Goal: Information Seeking & Learning: Learn about a topic

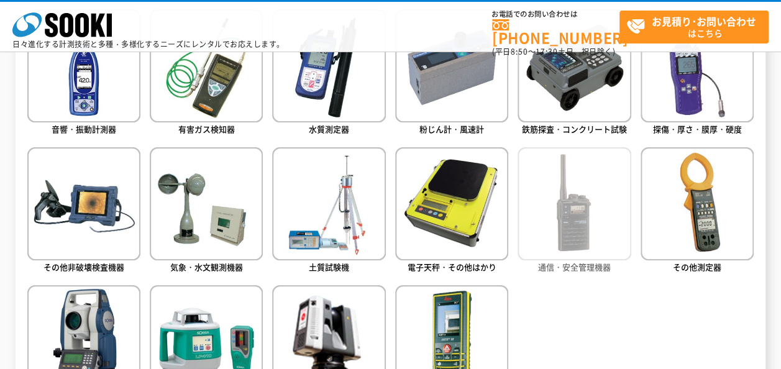
scroll to position [621, 0]
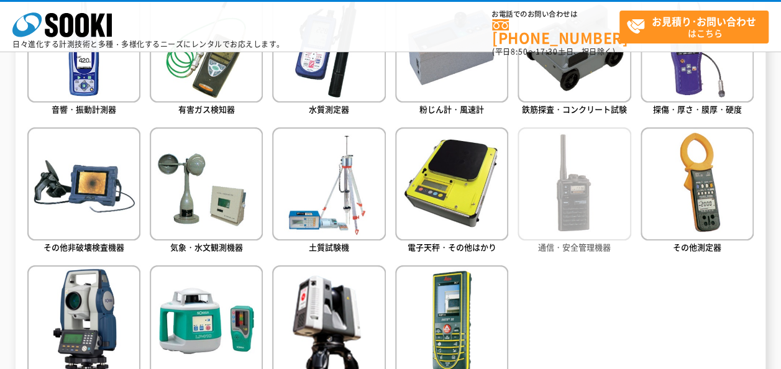
click at [610, 202] on img at bounding box center [573, 183] width 113 height 113
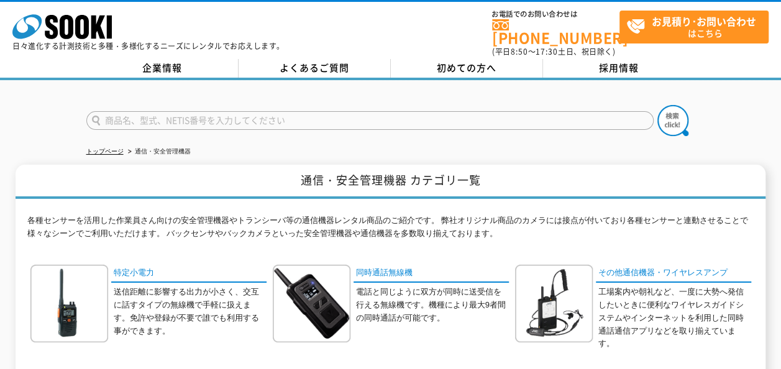
scroll to position [124, 0]
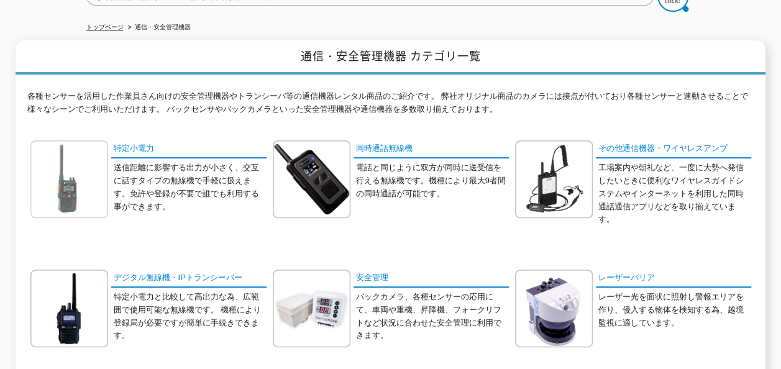
click at [80, 158] on img at bounding box center [69, 179] width 78 height 78
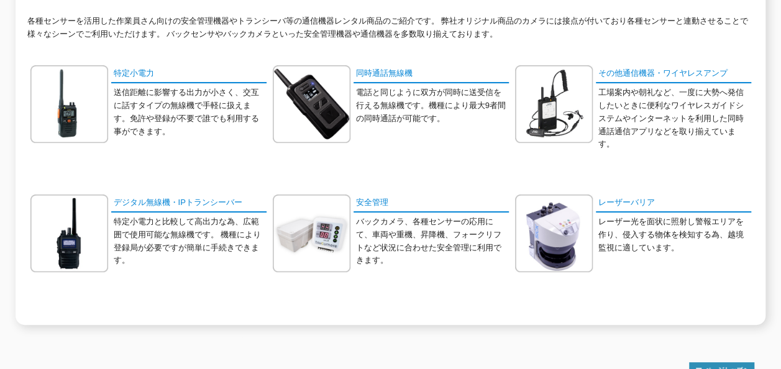
scroll to position [137, 0]
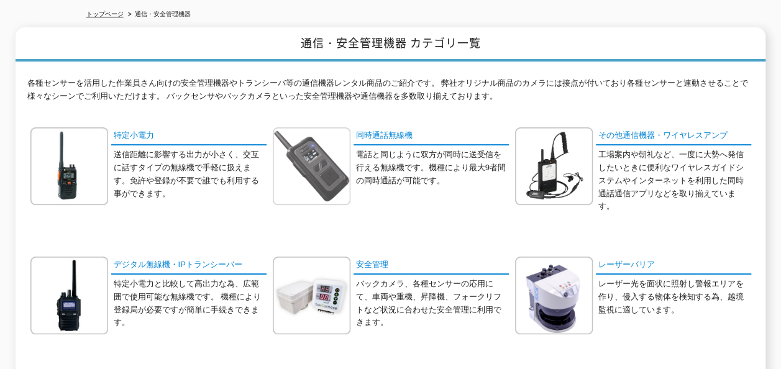
click at [313, 165] on img at bounding box center [312, 166] width 78 height 78
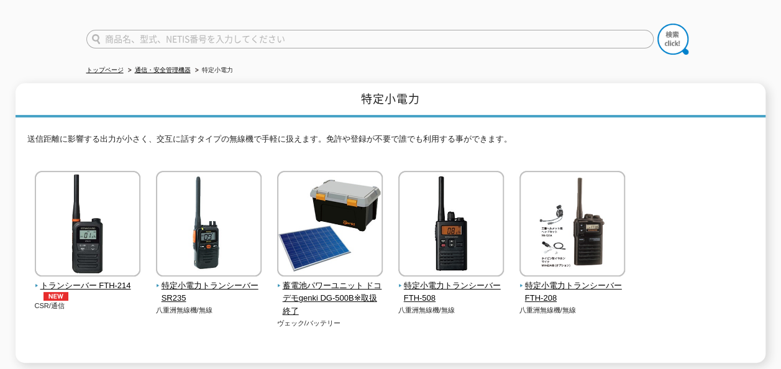
scroll to position [62, 0]
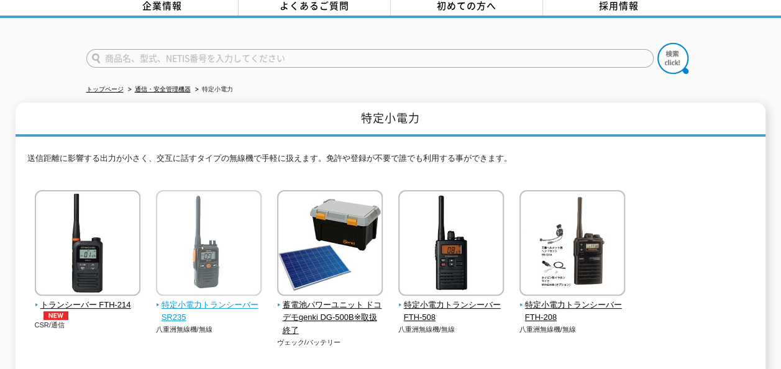
click at [191, 301] on span "特定小電力トランシーバー SR235" at bounding box center [209, 312] width 106 height 26
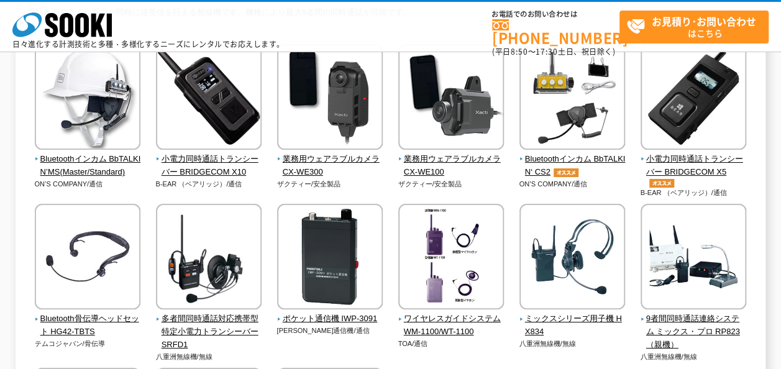
scroll to position [124, 0]
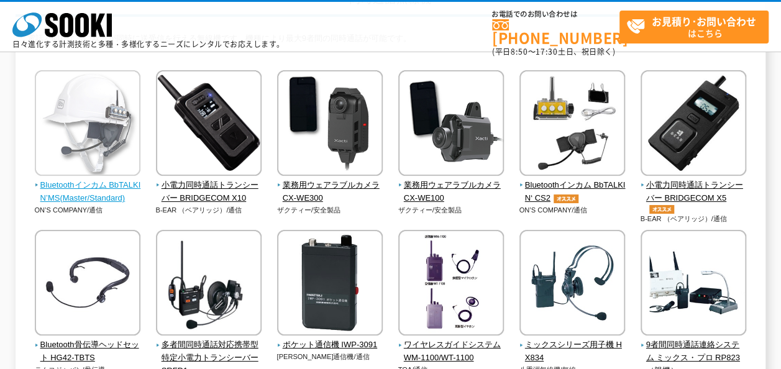
click at [108, 191] on span "Bluetoothインカム BbTALKIN’MS(Master/Standard)" at bounding box center [88, 192] width 106 height 26
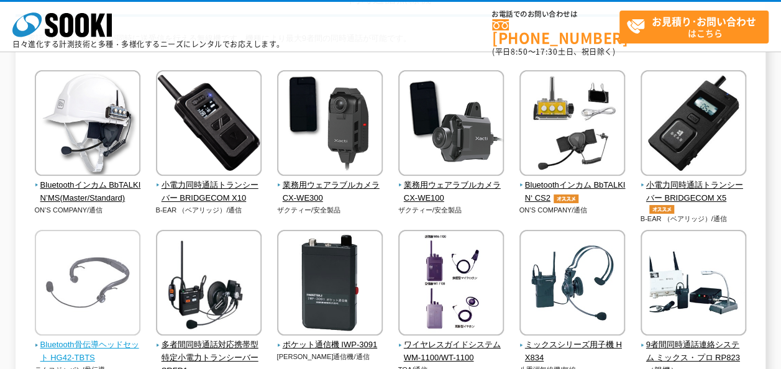
scroll to position [186, 0]
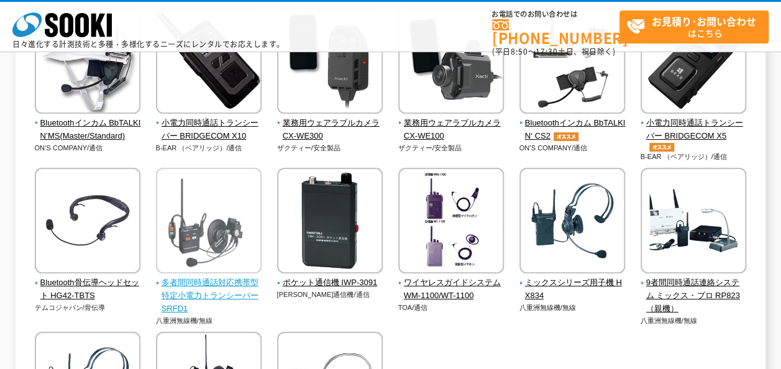
click at [262, 283] on span "多者間同時通話対応携帯型 特定小電力トランシーバー SRFD1" at bounding box center [209, 295] width 106 height 39
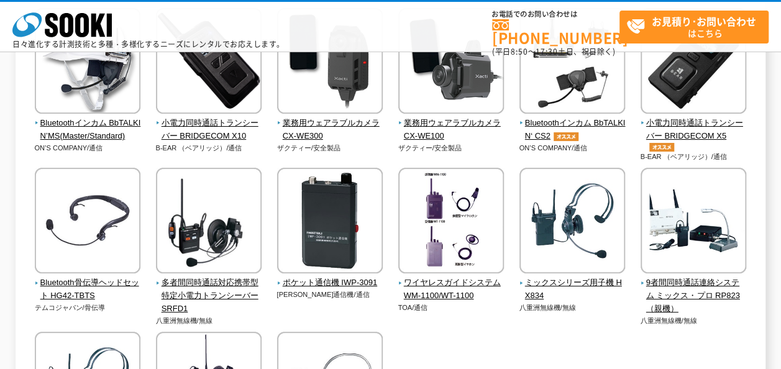
scroll to position [0, 0]
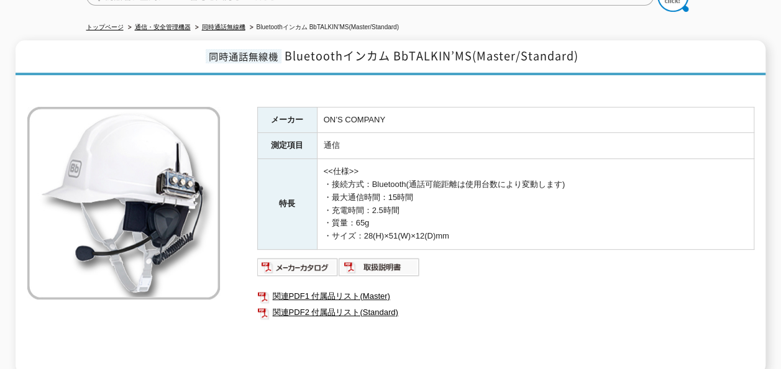
scroll to position [186, 0]
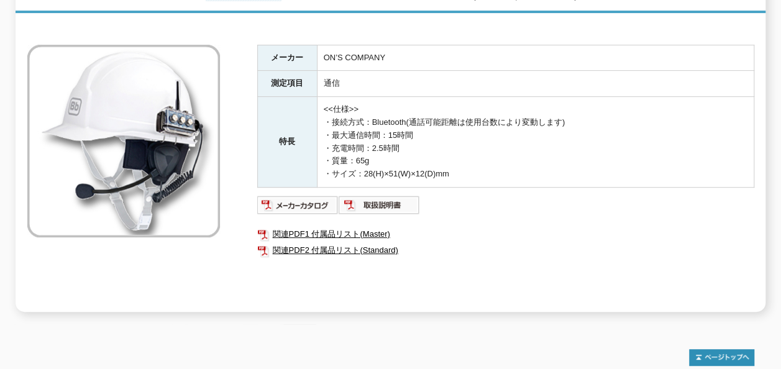
click at [152, 151] on img at bounding box center [123, 141] width 193 height 193
click at [288, 200] on img at bounding box center [297, 205] width 81 height 20
click at [642, 143] on td "<<仕様>> ・接続方式：Bluetooth(通話可能距離は使用台数により変動します) ・最大通信時間：15時間 ・充電時間：2.5時間 ・質量：65g ・サ…" at bounding box center [535, 142] width 437 height 91
click at [297, 198] on img at bounding box center [297, 205] width 81 height 20
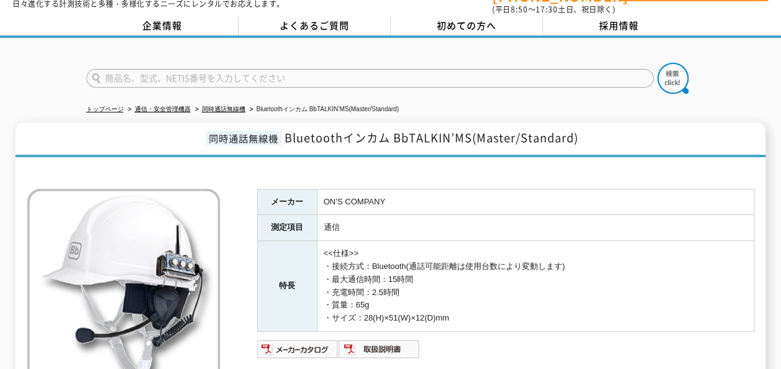
scroll to position [62, 0]
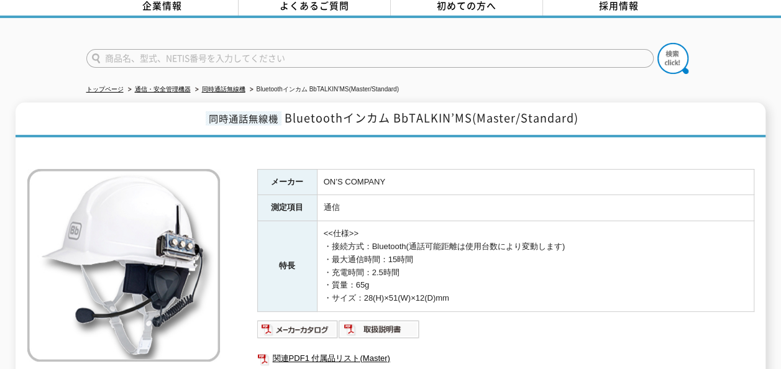
click at [628, 169] on td "ON’S COMPANY" at bounding box center [535, 182] width 437 height 26
click at [22, 102] on h1 "同時通話無線機 Bluetoothインカム BbTALKIN’MS(Master/Standard)" at bounding box center [391, 119] width 750 height 35
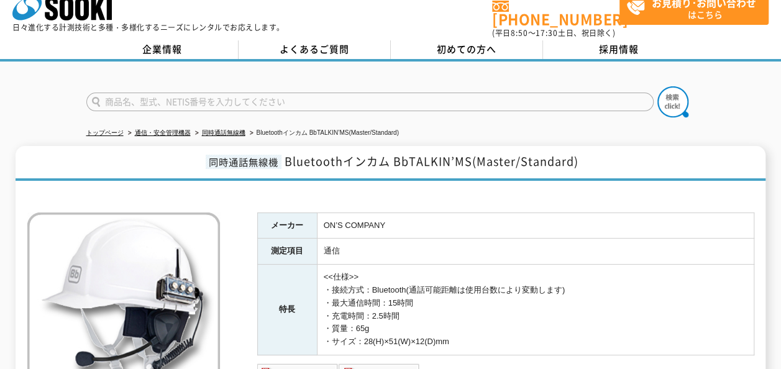
scroll to position [0, 0]
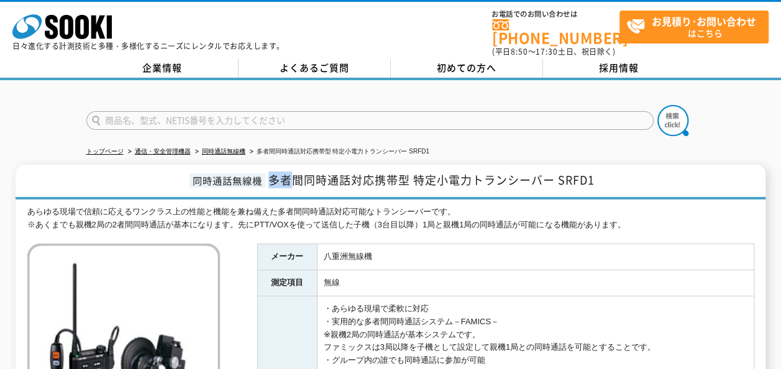
drag, startPoint x: 272, startPoint y: 171, endPoint x: 297, endPoint y: 172, distance: 25.5
click at [297, 172] on span "多者間同時通話対応携帯型 特定小電力トランシーバー SRFD1" at bounding box center [431, 179] width 326 height 17
drag, startPoint x: 297, startPoint y: 172, endPoint x: 434, endPoint y: 184, distance: 137.1
click at [436, 184] on h1 "同時通話無線機 多者間同時通話対応携帯型 特定小電力トランシーバー SRFD1" at bounding box center [391, 182] width 750 height 35
drag, startPoint x: 414, startPoint y: 176, endPoint x: 421, endPoint y: 177, distance: 7.6
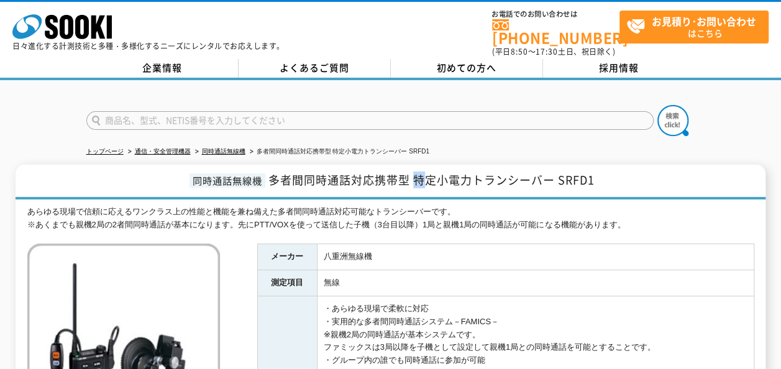
click at [421, 177] on span "多者間同時通話対応携帯型 特定小電力トランシーバー SRFD1" at bounding box center [431, 179] width 326 height 17
drag, startPoint x: 421, startPoint y: 177, endPoint x: 317, endPoint y: 197, distance: 105.7
click at [317, 206] on div "あらゆる現場で信頼に応えるワンクラス上の性能と機能を兼ね備えた多者間同時通話対応可能なトランシーバーです。 ※あくまでも親機2局の2者間同時通話が基本になりま…" at bounding box center [390, 219] width 727 height 26
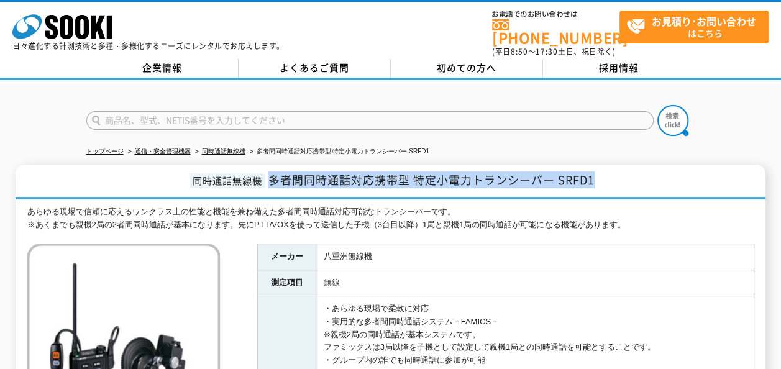
drag, startPoint x: 270, startPoint y: 168, endPoint x: 656, endPoint y: 180, distance: 386.5
click at [656, 180] on h1 "同時通話無線機 多者間同時通話対応携帯型 特定小電力トランシーバー SRFD1" at bounding box center [391, 182] width 750 height 35
copy span "多者間同時通話対応携帯型 特定小電力トランシーバー SRFD1"
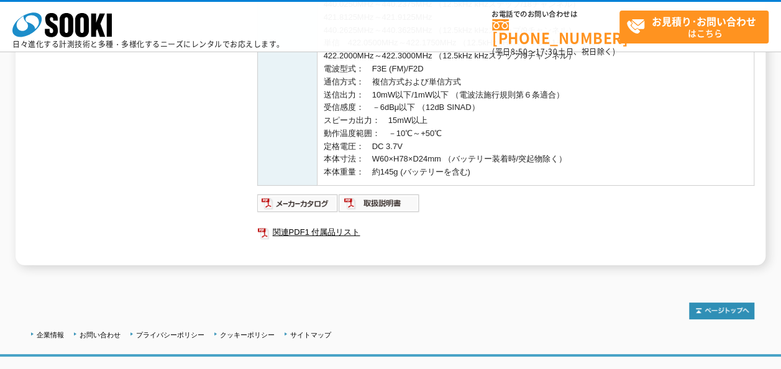
scroll to position [551, 0]
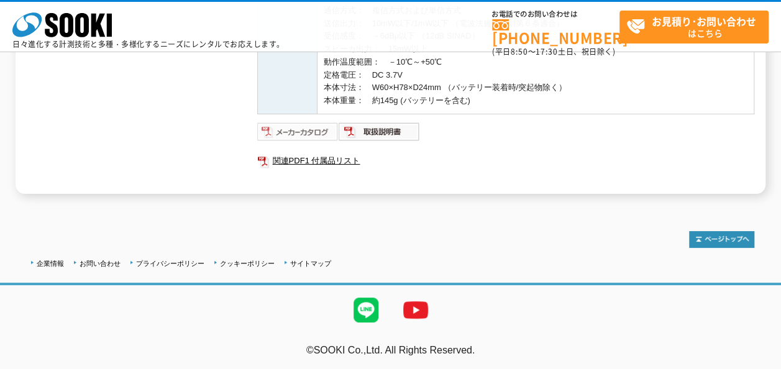
click at [317, 127] on img at bounding box center [297, 132] width 81 height 20
click at [578, 232] on div at bounding box center [390, 233] width 727 height 29
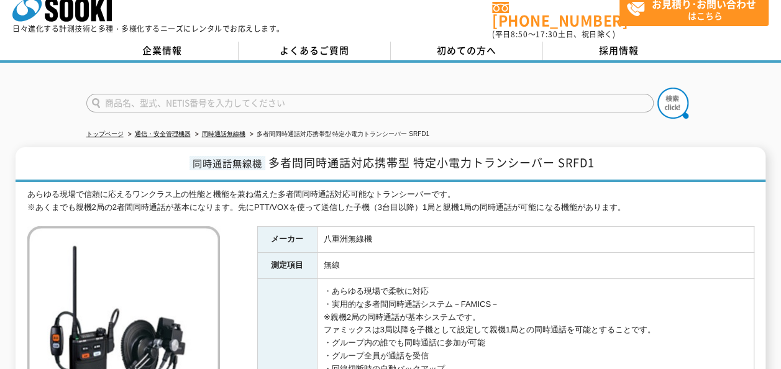
scroll to position [0, 0]
